Goal: Transaction & Acquisition: Obtain resource

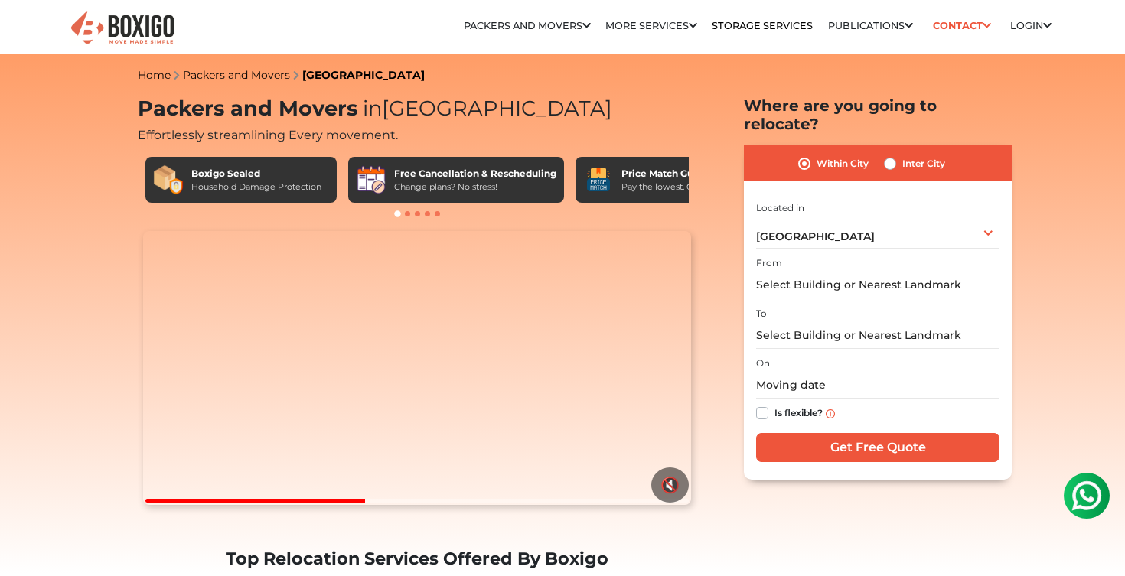
click at [848, 304] on div "To" at bounding box center [877, 326] width 243 height 45
click at [902, 155] on label "Inter City" at bounding box center [923, 164] width 43 height 18
click at [895, 155] on input "Inter City" at bounding box center [890, 162] width 12 height 15
radio input "true"
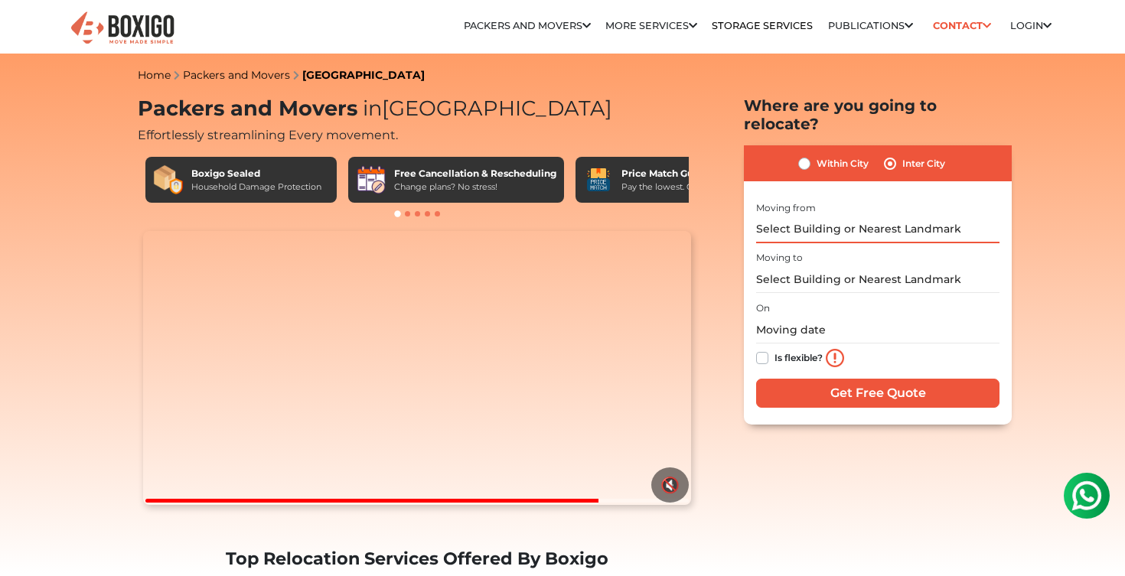
click at [848, 217] on input "text" at bounding box center [877, 230] width 243 height 27
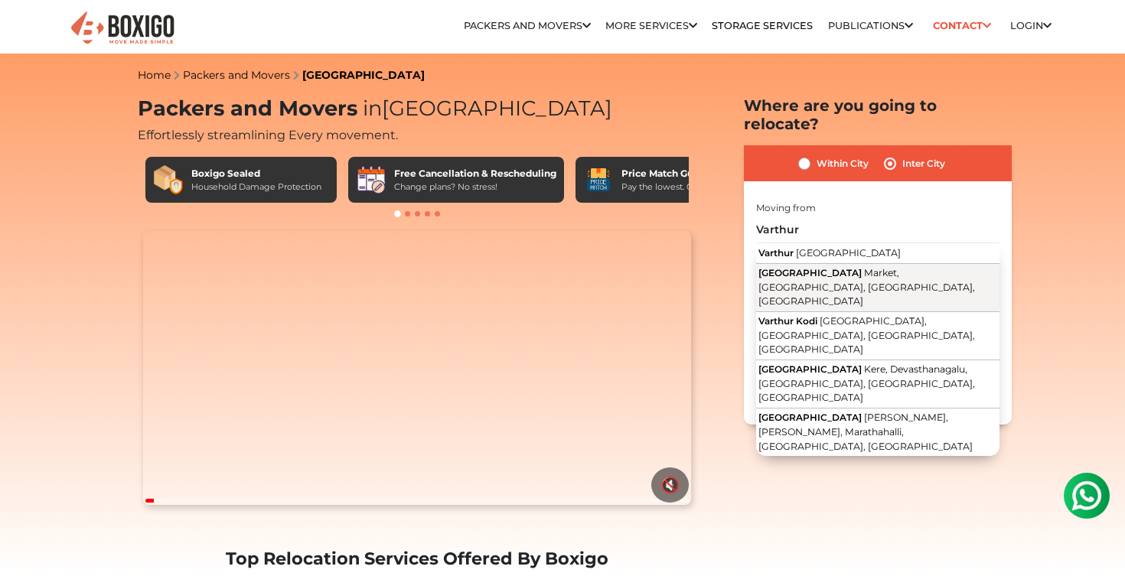
click at [784, 267] on span "[GEOGRAPHIC_DATA]" at bounding box center [809, 272] width 103 height 11
type input "Varthur Police Station, Market, Near, Varthur, Karnataka"
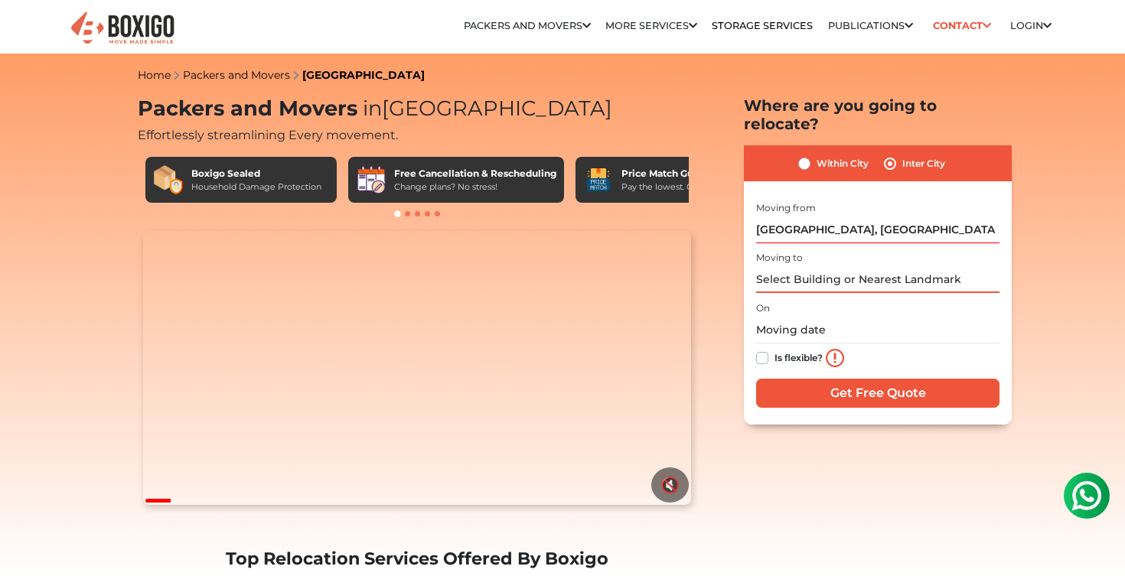
click at [784, 266] on input "text" at bounding box center [877, 279] width 243 height 27
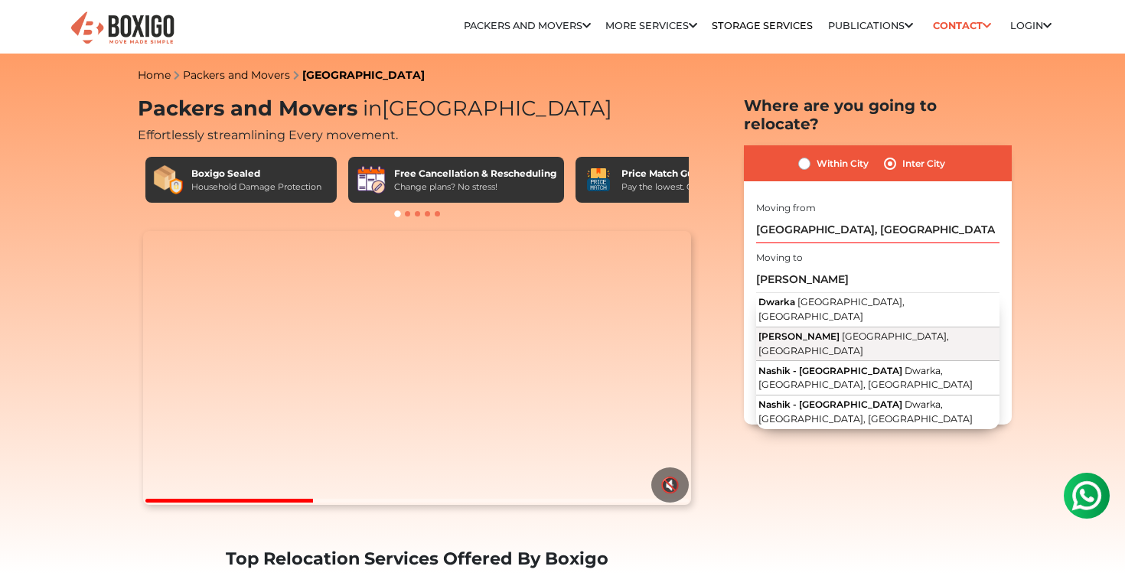
drag, startPoint x: 784, startPoint y: 258, endPoint x: 858, endPoint y: 308, distance: 89.4
click at [858, 331] on span "Takli Road, Dwarka, Nashik, Maharashtra" at bounding box center [853, 344] width 191 height 26
type input "Dwarka Nashik, Takli Road, Dwarka, Nashik, Maharashtra"
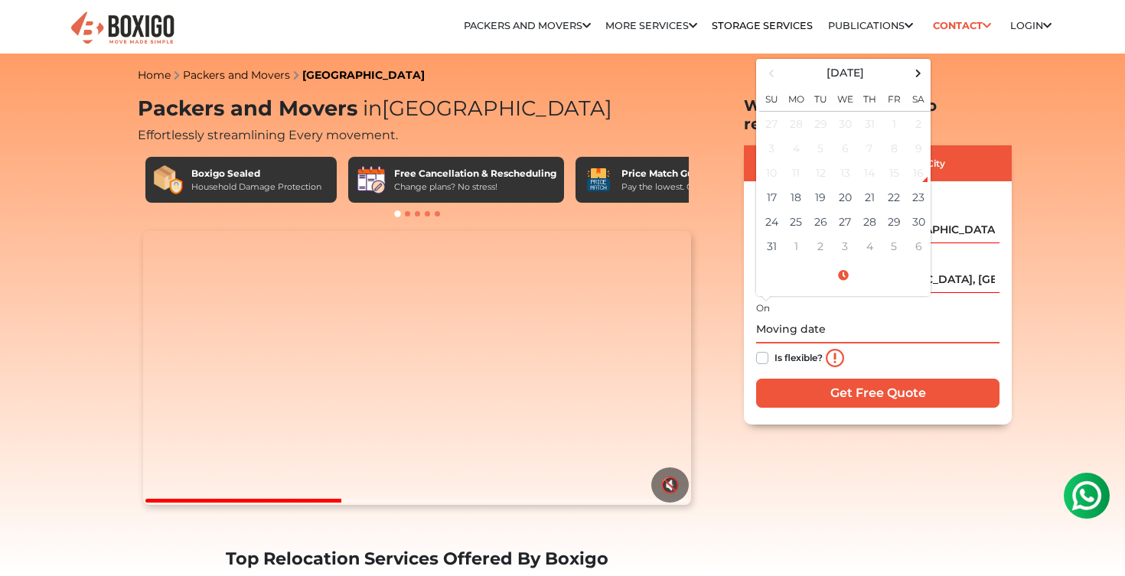
click at [804, 317] on input "text" at bounding box center [877, 330] width 243 height 27
click at [769, 185] on td "17" at bounding box center [771, 197] width 24 height 24
type input "08/17/2025 1:41 PM"
click at [837, 379] on input "Get Free Quote" at bounding box center [877, 393] width 243 height 29
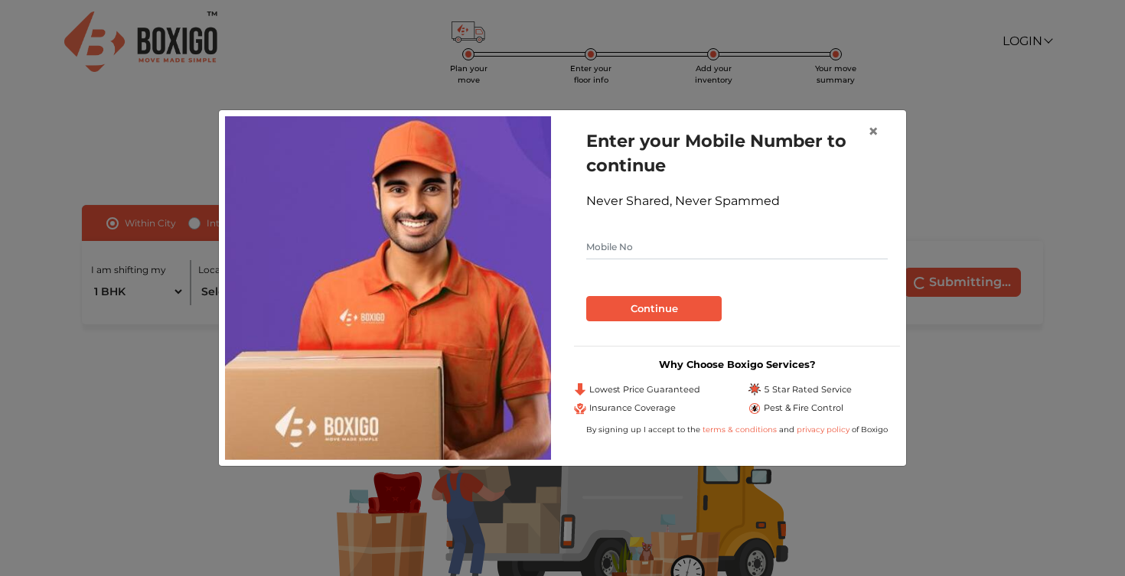
click at [676, 259] on input "text" at bounding box center [737, 247] width 302 height 24
type input "9897754898"
click at [683, 316] on button "Continue" at bounding box center [653, 309] width 135 height 26
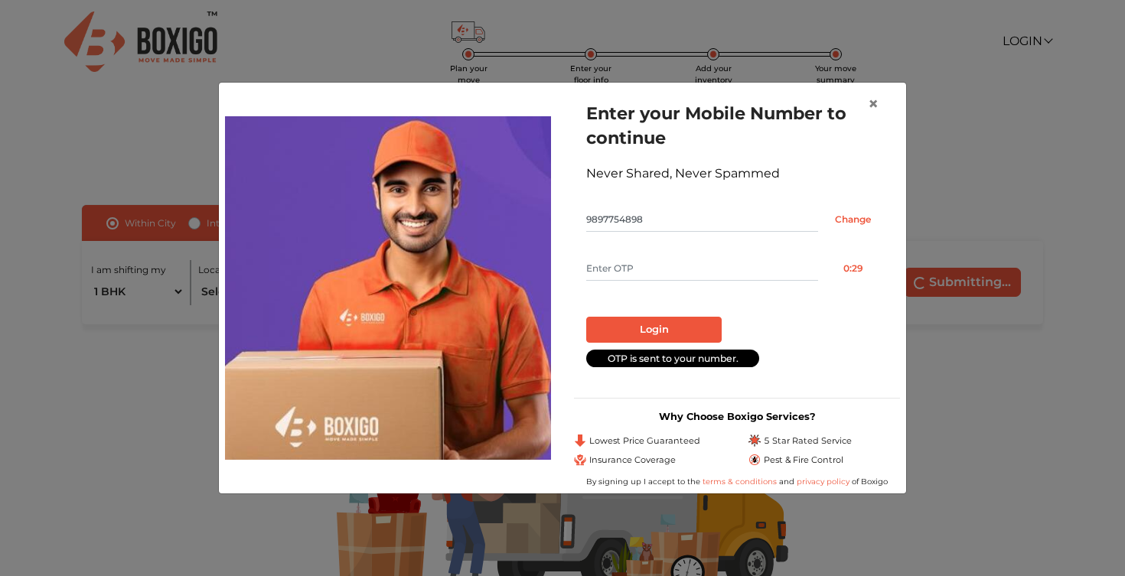
click at [646, 281] on input "text" at bounding box center [702, 268] width 232 height 24
click at [873, 106] on span "×" at bounding box center [873, 104] width 11 height 22
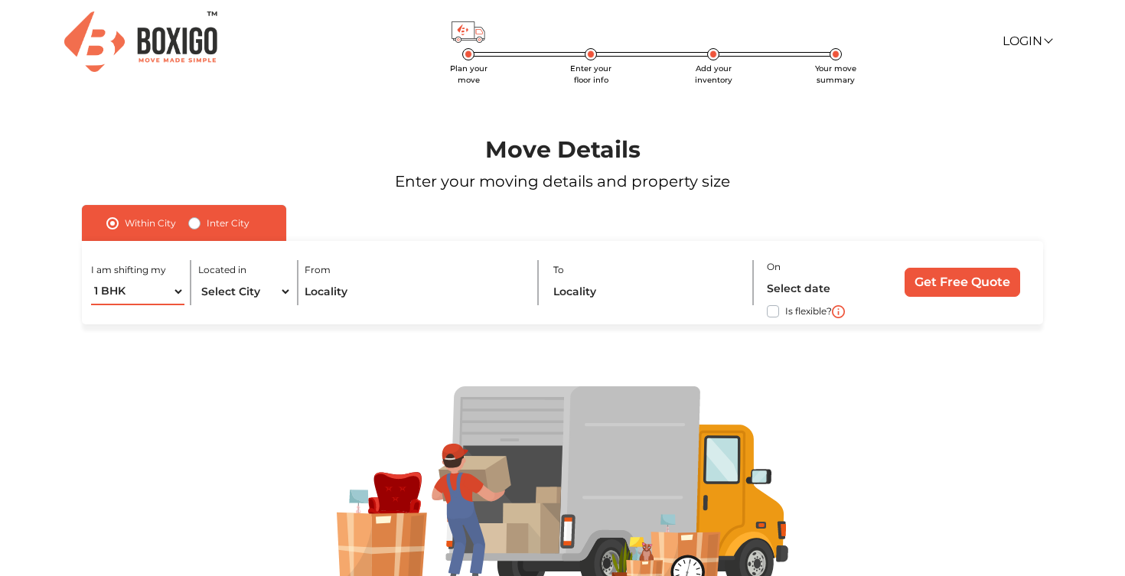
select select "FEW ITEMS"
select select "[GEOGRAPHIC_DATA]"
click at [362, 289] on input "text" at bounding box center [415, 292] width 220 height 27
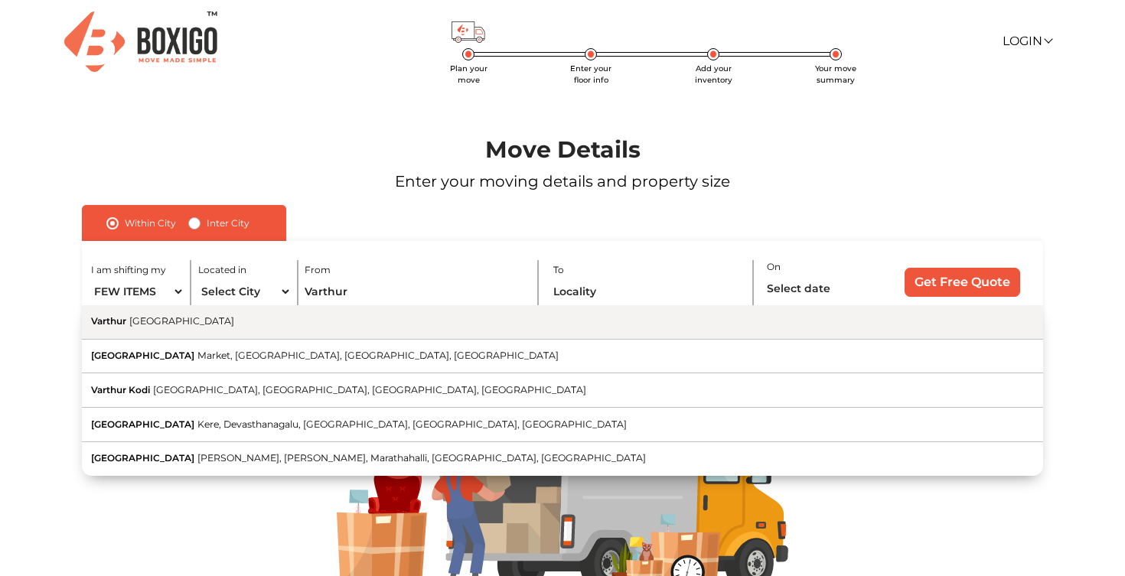
drag, startPoint x: 344, startPoint y: 321, endPoint x: 222, endPoint y: 332, distance: 122.2
click at [222, 332] on button "[GEOGRAPHIC_DATA] [GEOGRAPHIC_DATA]" at bounding box center [562, 322] width 961 height 34
type input "[GEOGRAPHIC_DATA], [GEOGRAPHIC_DATA]"
